Goal: Transaction & Acquisition: Purchase product/service

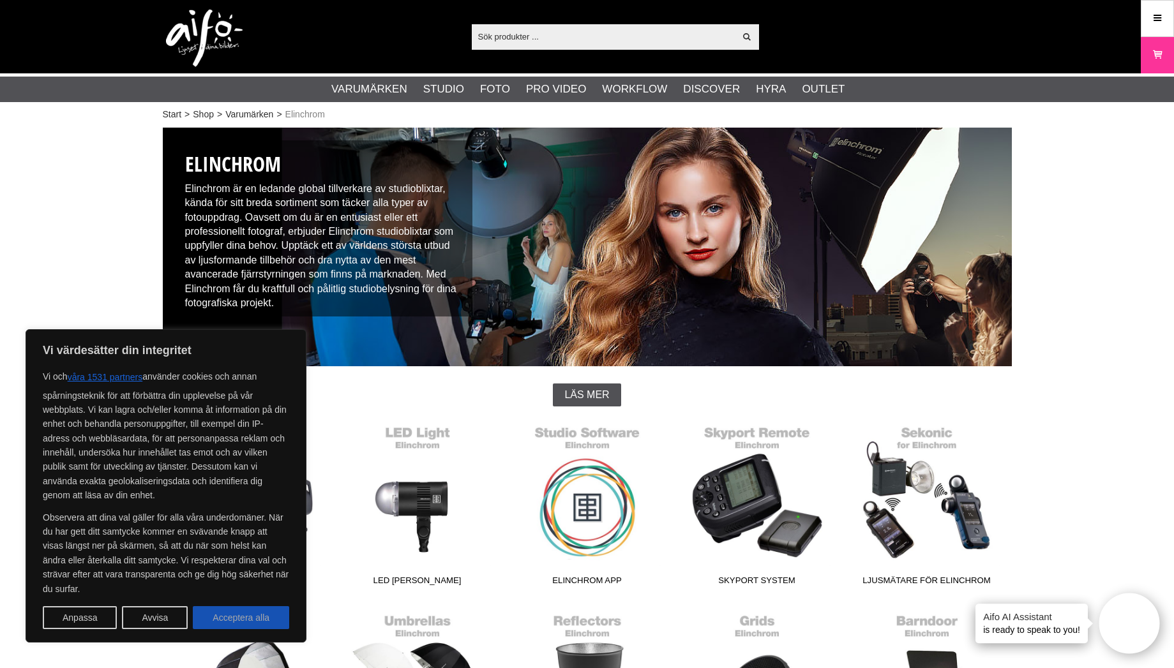
click at [208, 612] on button "Acceptera alla" at bounding box center [241, 617] width 96 height 23
checkbox input "true"
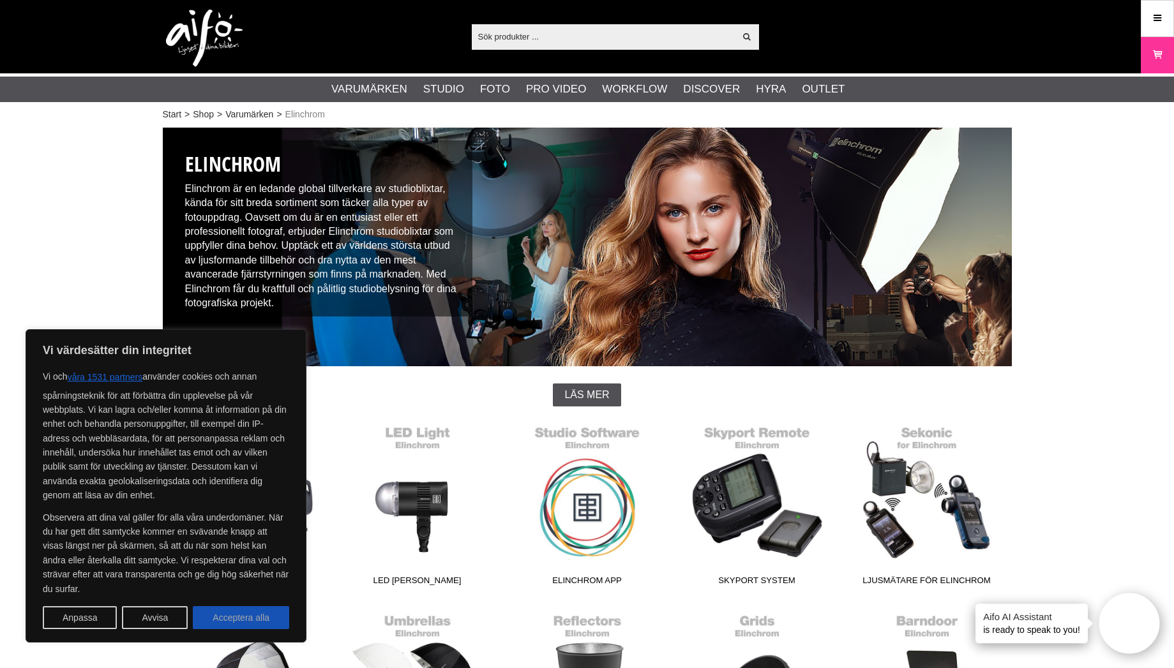
checkbox input "true"
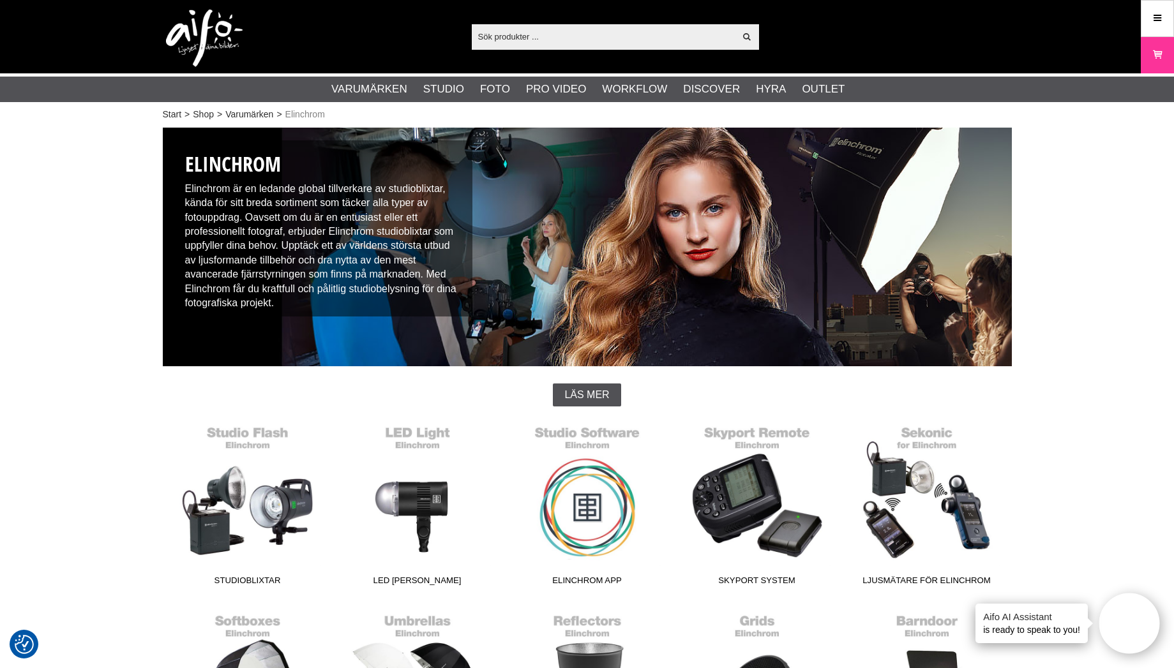
scroll to position [255, 0]
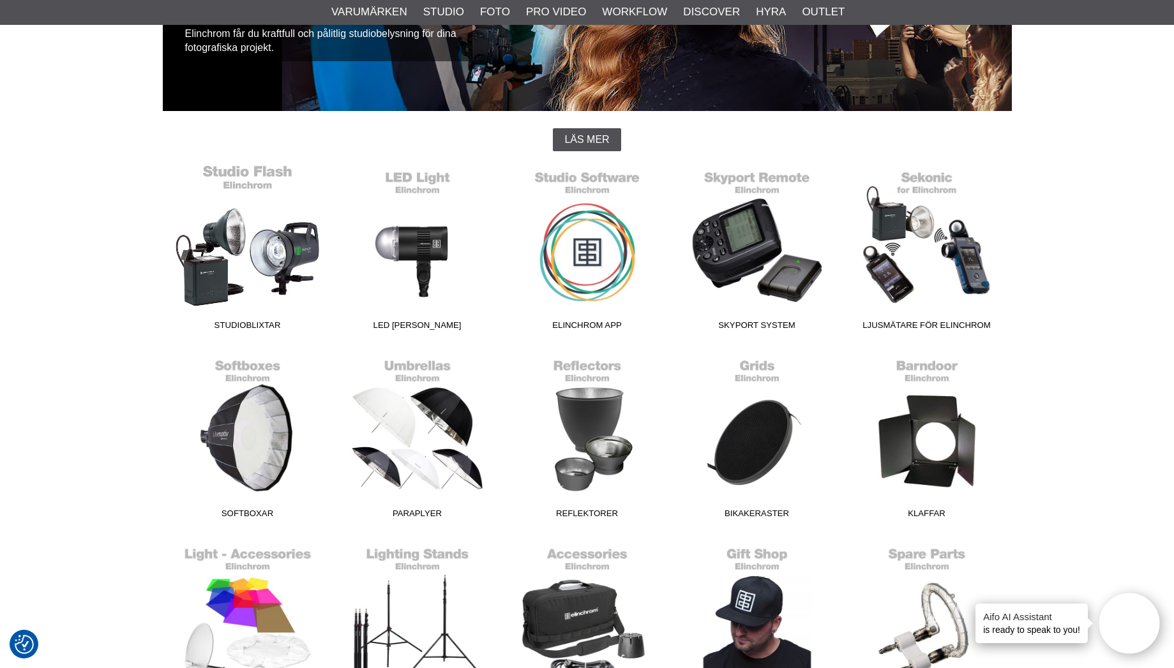
click at [229, 315] on link "Studioblixtar" at bounding box center [248, 250] width 170 height 172
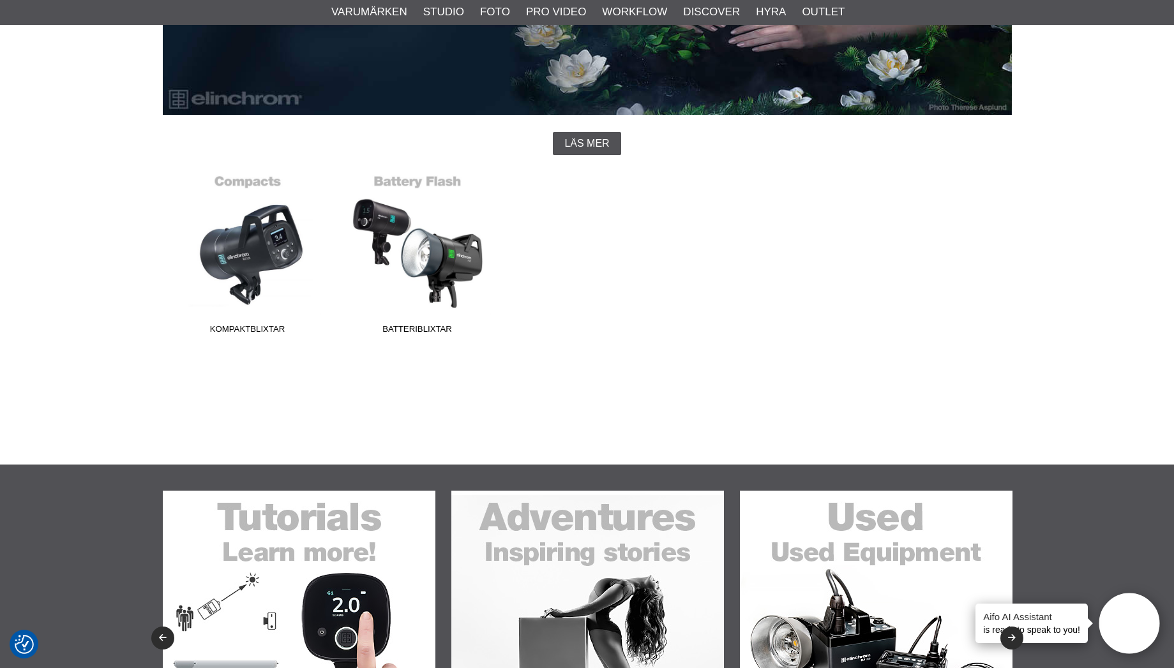
scroll to position [255, 0]
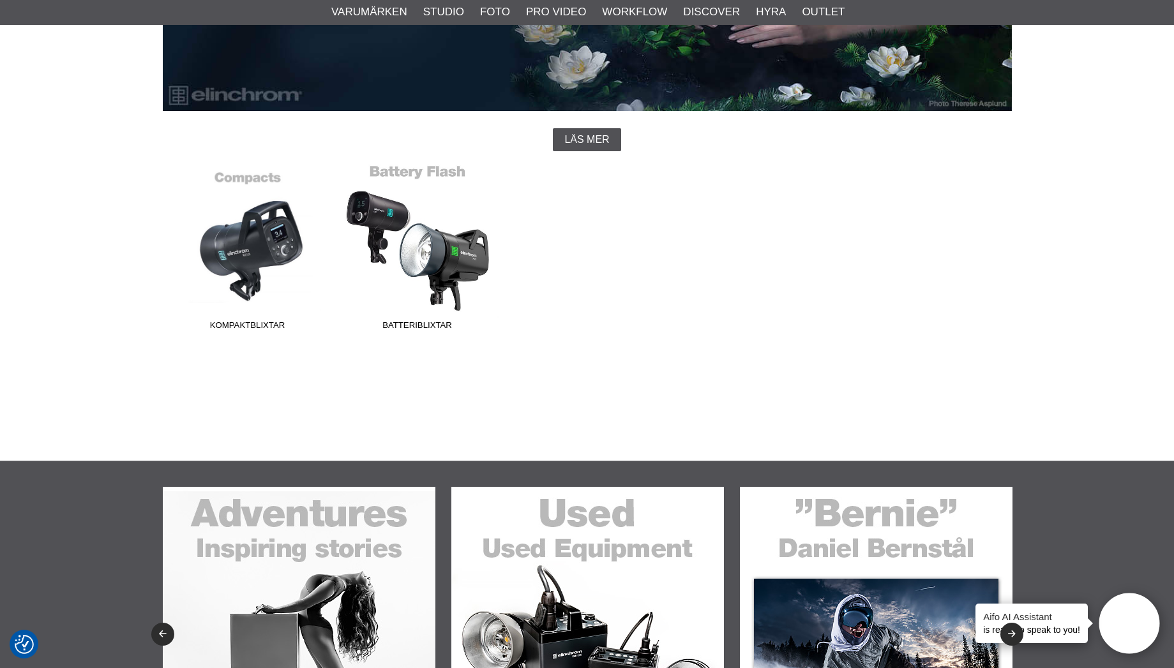
click at [422, 326] on span "Batteriblixtar" at bounding box center [418, 327] width 170 height 17
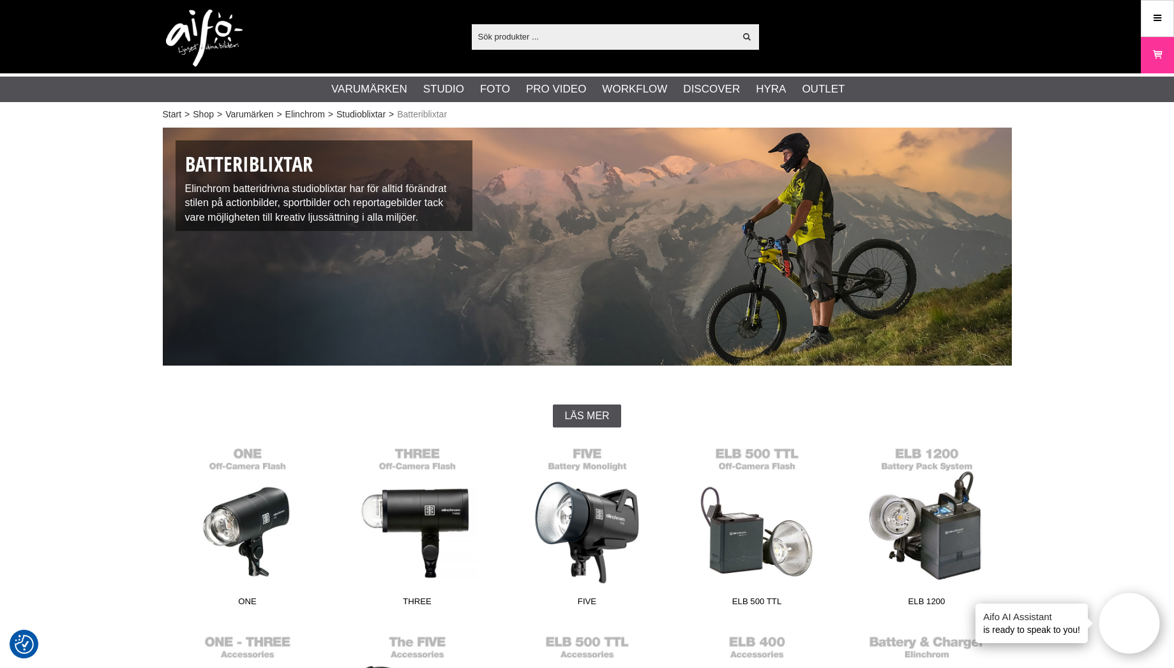
scroll to position [255, 0]
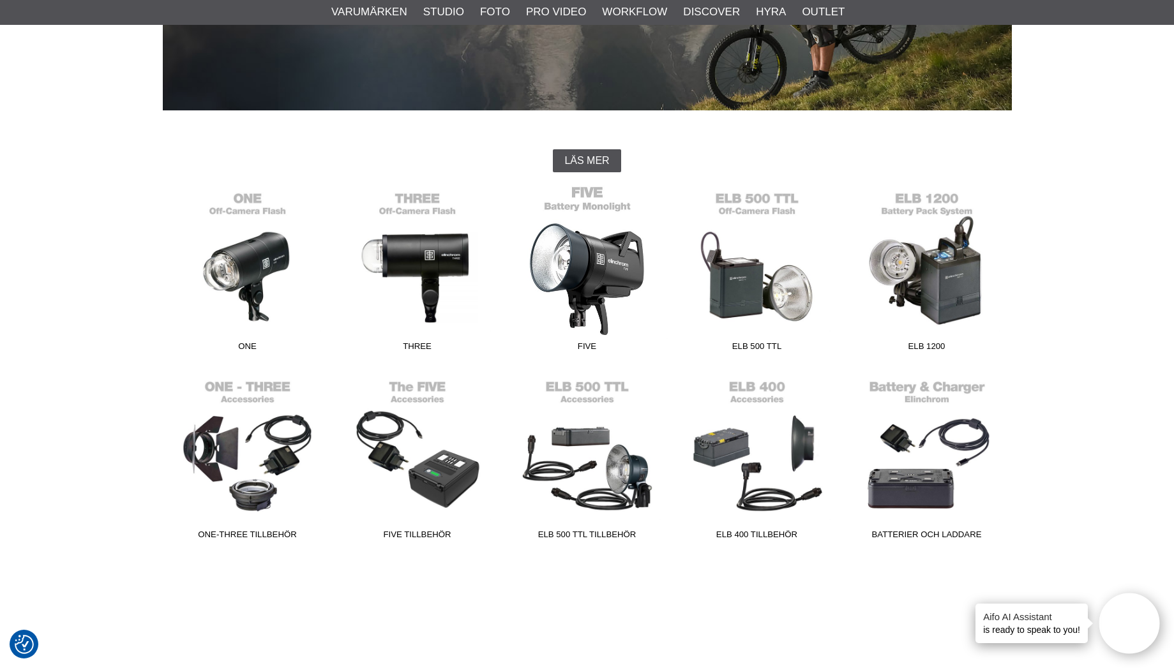
click at [592, 302] on link "FIVE" at bounding box center [587, 271] width 170 height 172
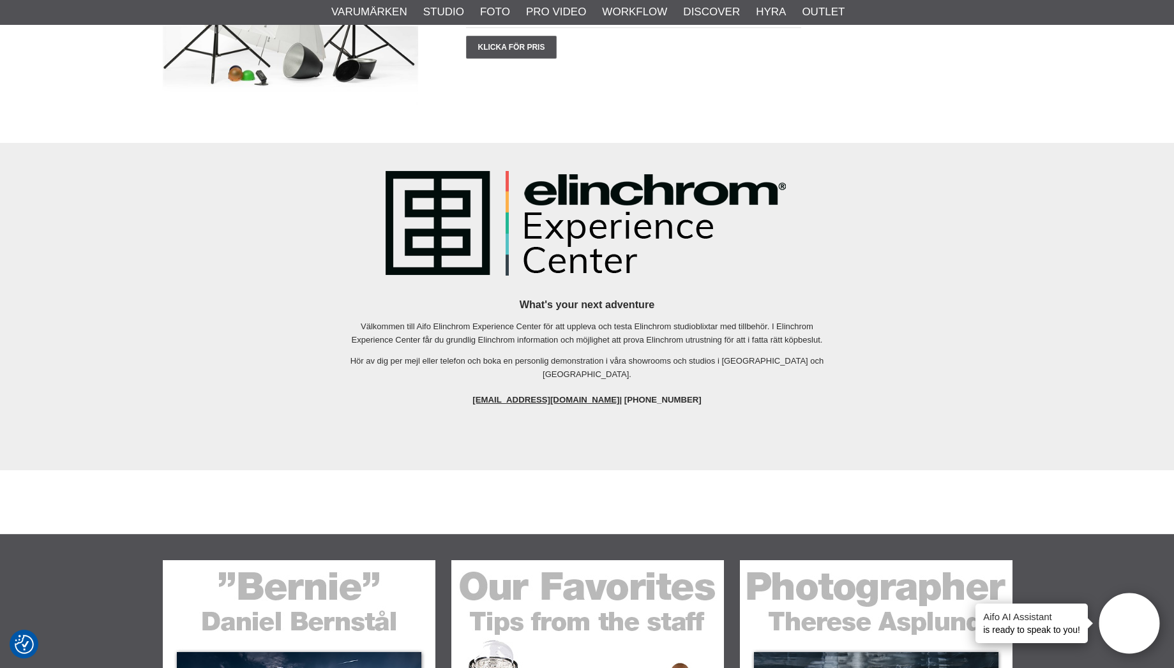
scroll to position [1532, 0]
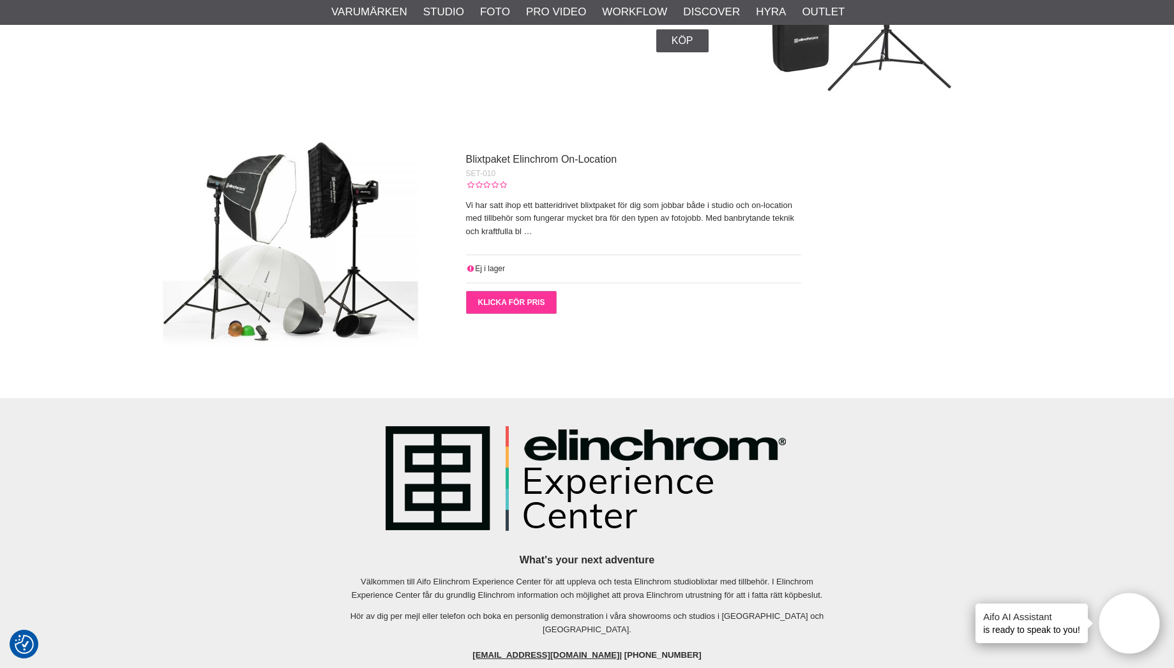
click at [529, 305] on link "Klicka för pris" at bounding box center [511, 302] width 91 height 23
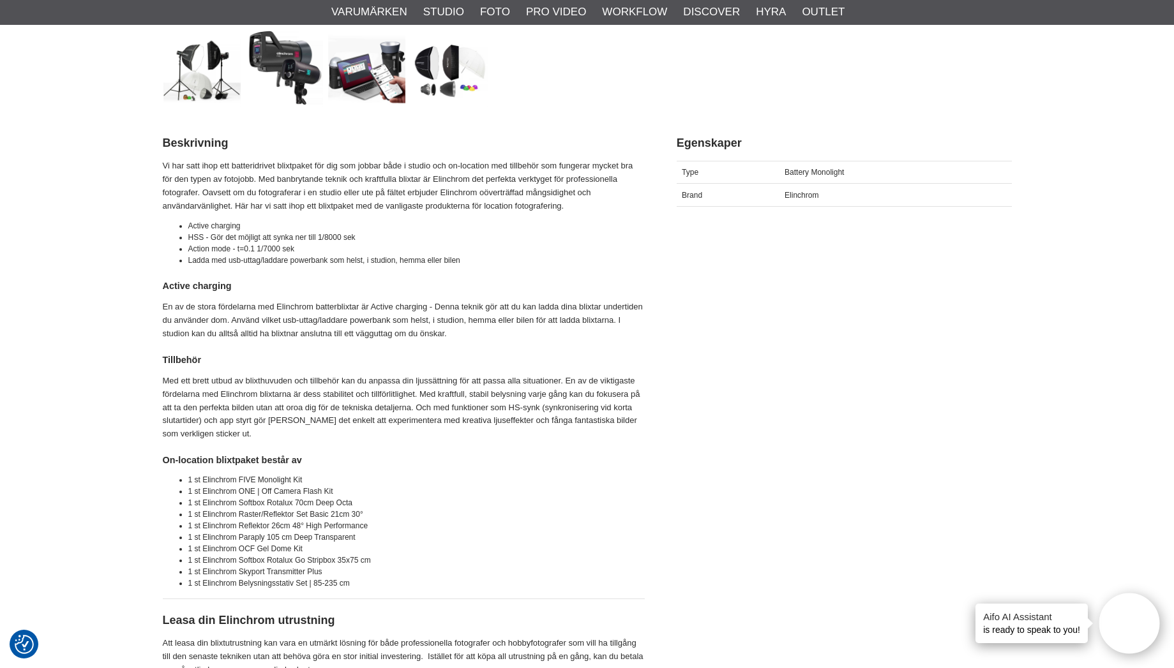
scroll to position [511, 0]
